Goal: Transaction & Acquisition: Subscribe to service/newsletter

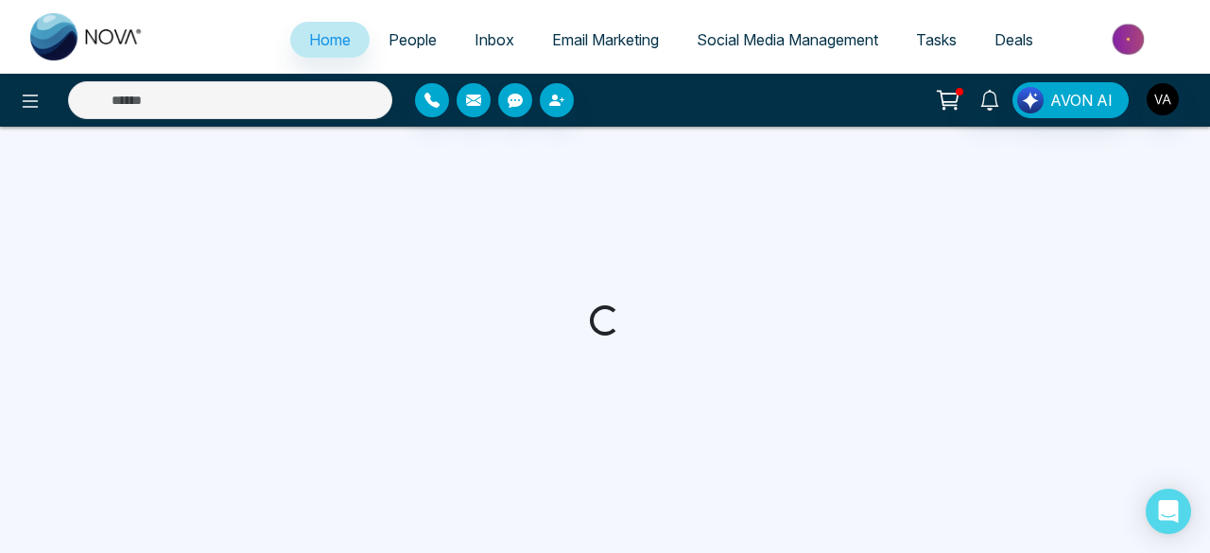
select select "*"
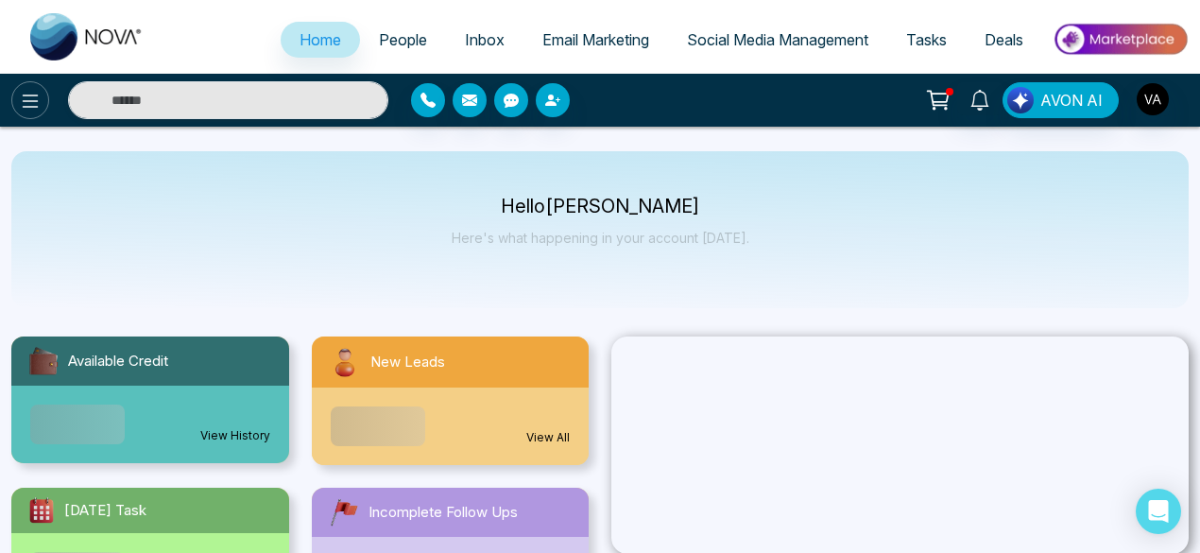
click at [32, 107] on icon at bounding box center [30, 101] width 23 height 23
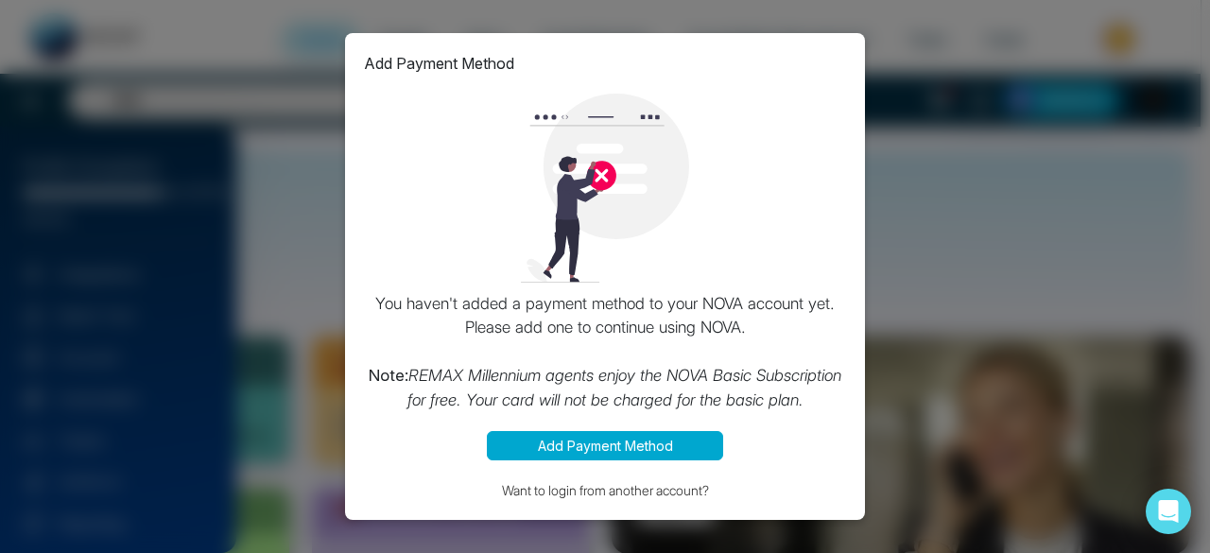
click at [30, 98] on div "Add Payment Method You haven't added a payment method to your NOVA account yet.…" at bounding box center [605, 276] width 1210 height 553
click at [1019, 373] on div "Add Payment Method You haven't added a payment method to your NOVA account yet.…" at bounding box center [605, 276] width 1210 height 553
